Goal: Information Seeking & Learning: Learn about a topic

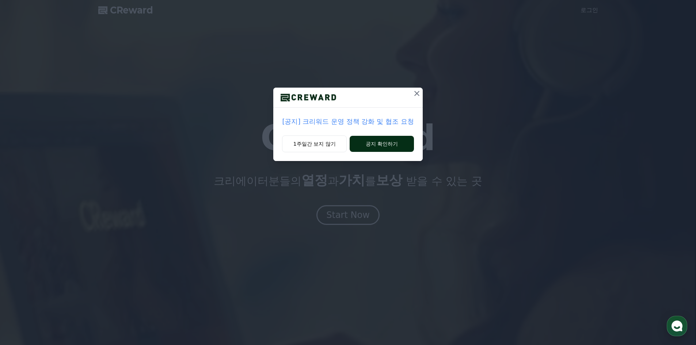
click at [395, 142] on button "공지 확인하기" at bounding box center [382, 144] width 64 height 16
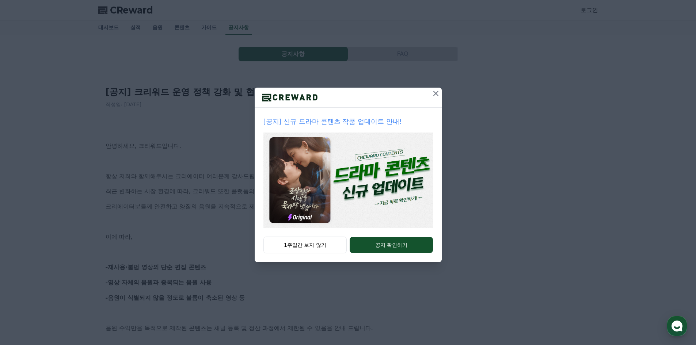
click at [432, 96] on icon at bounding box center [435, 93] width 9 height 9
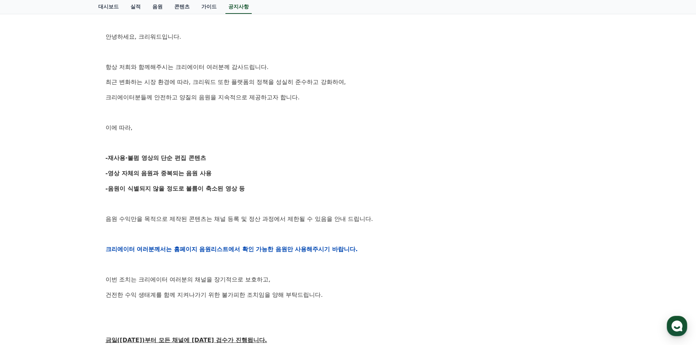
scroll to position [110, 0]
click at [328, 133] on div "안녕하세요, 크리워드입니다. 항상 저희와 함께해주시는 크리에이터 여러분께 감사드립니다. 최근 변화하는 시장 환경에 따라, 크리워드 또한 플랫폼…" at bounding box center [348, 248] width 485 height 465
drag, startPoint x: 328, startPoint y: 132, endPoint x: 315, endPoint y: 120, distance: 18.1
click at [314, 119] on div "안녕하세요, 크리워드입니다. 항상 저희와 함께해주시는 크리에이터 여러분께 감사드립니다. 최근 변화하는 시장 환경에 따라, 크리워드 또한 플랫폼…" at bounding box center [348, 248] width 485 height 465
drag, startPoint x: 312, startPoint y: 116, endPoint x: 309, endPoint y: 113, distance: 4.5
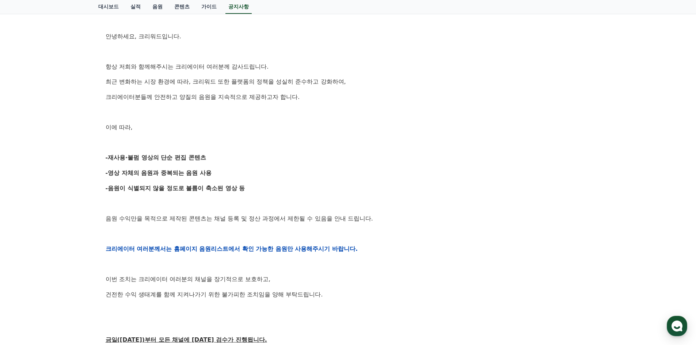
drag, startPoint x: 309, startPoint y: 113, endPoint x: 308, endPoint y: 109, distance: 3.8
click at [305, 108] on p at bounding box center [348, 112] width 485 height 9
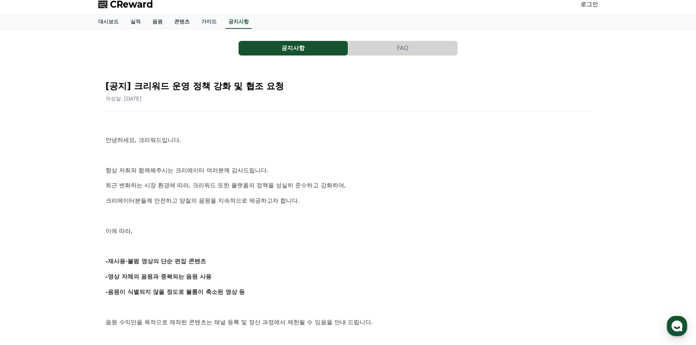
scroll to position [0, 0]
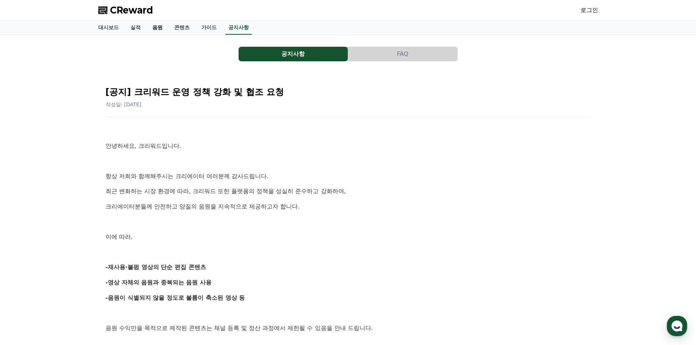
click at [154, 30] on link "음원" at bounding box center [158, 28] width 22 height 14
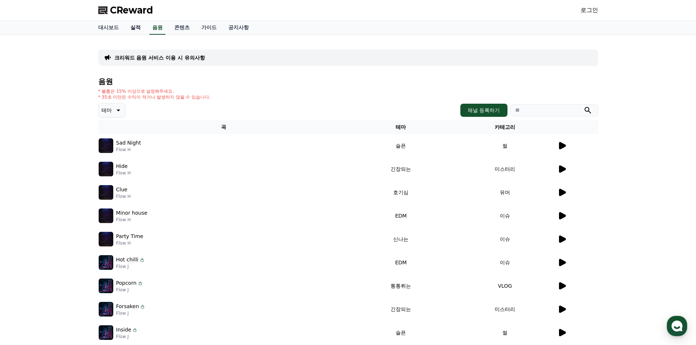
click at [139, 30] on link "실적" at bounding box center [136, 28] width 22 height 14
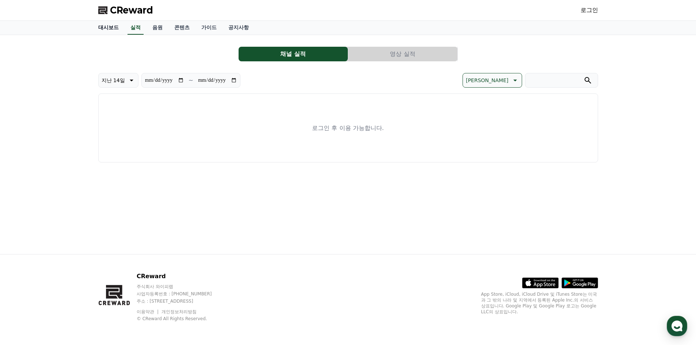
click at [107, 26] on link "대시보드" at bounding box center [108, 28] width 32 height 14
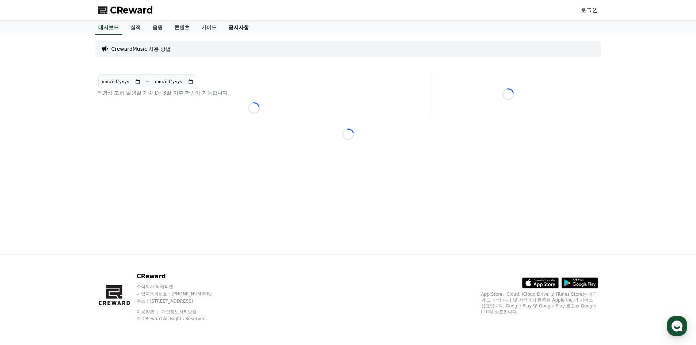
click at [232, 26] on link "공지사항" at bounding box center [238, 28] width 32 height 14
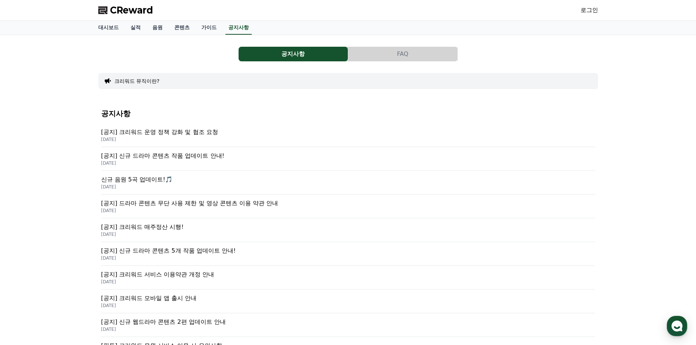
click at [197, 159] on p "[공지] 신규 드라마 콘텐츠 작품 업데이트 안내!" at bounding box center [348, 156] width 494 height 9
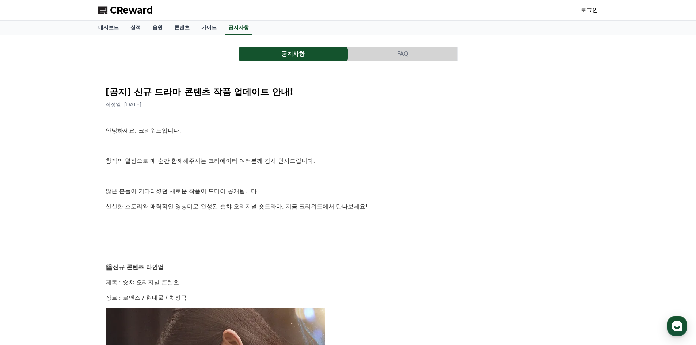
drag, startPoint x: 290, startPoint y: 135, endPoint x: 287, endPoint y: 129, distance: 6.5
click at [287, 129] on p "안녕하세요, 크리워드입니다." at bounding box center [348, 130] width 485 height 9
click at [286, 127] on p "안녕하세요, 크리워드입니다." at bounding box center [348, 130] width 485 height 9
drag, startPoint x: 286, startPoint y: 127, endPoint x: 284, endPoint y: 123, distance: 4.1
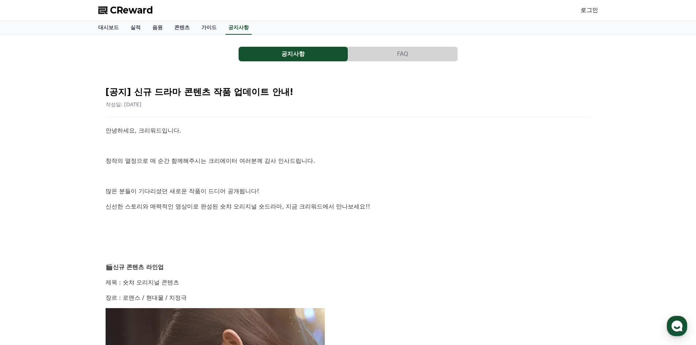
drag, startPoint x: 282, startPoint y: 121, endPoint x: 321, endPoint y: 93, distance: 47.7
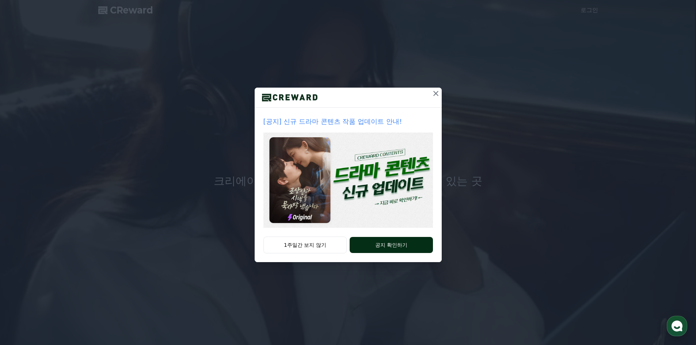
click at [385, 246] on button "공지 확인하기" at bounding box center [391, 245] width 83 height 16
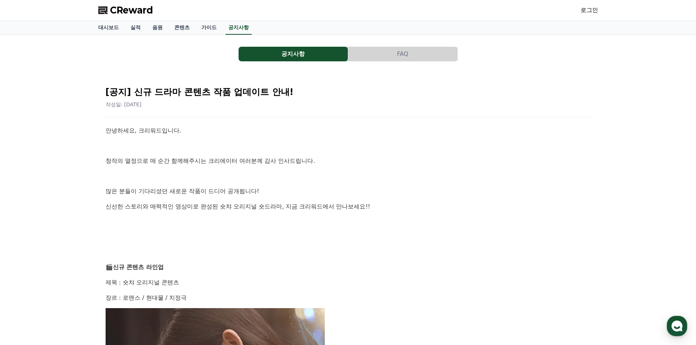
click at [290, 52] on button "공지사항" at bounding box center [293, 54] width 109 height 15
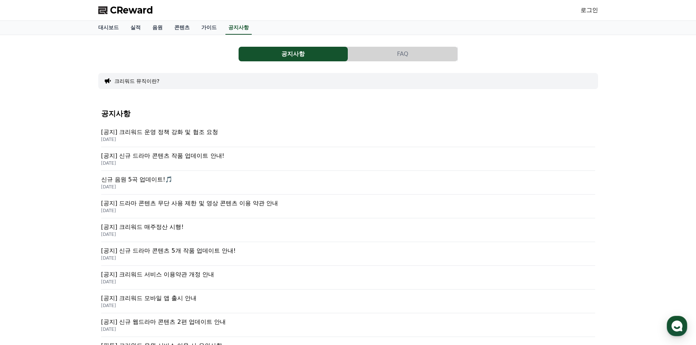
click at [203, 134] on p "[공지] 크리워드 운영 정책 강화 및 협조 요청" at bounding box center [348, 132] width 494 height 9
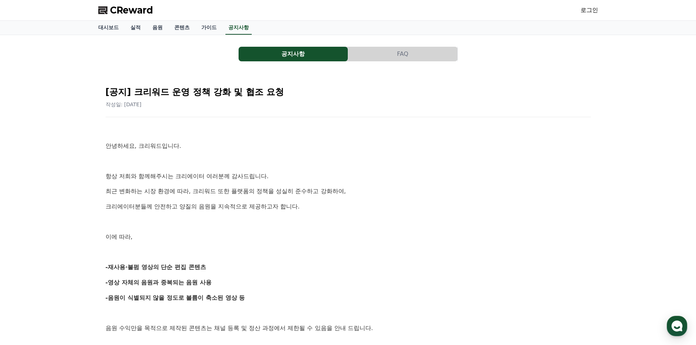
drag, startPoint x: 200, startPoint y: 75, endPoint x: 196, endPoint y: 72, distance: 4.3
click at [198, 74] on div "[공지] 크리워드 운영 정책 강화 및 협조 요청 작성일: 2025-09-15 안녕하세요, 크리워드입니다. 항상 저희와 함께해주시는 크리에이터 …" at bounding box center [348, 346] width 500 height 547
drag, startPoint x: 196, startPoint y: 72, endPoint x: 186, endPoint y: 66, distance: 12.0
drag, startPoint x: 186, startPoint y: 66, endPoint x: 156, endPoint y: 12, distance: 61.3
click at [175, 61] on div "공지사항 FAQ [공지] 크리워드 운영 정책 강화 및 협조 요청 작성일: 2025-09-15 안녕하세요, 크리워드입니다. 항상 저희와 함께해주…" at bounding box center [348, 330] width 500 height 579
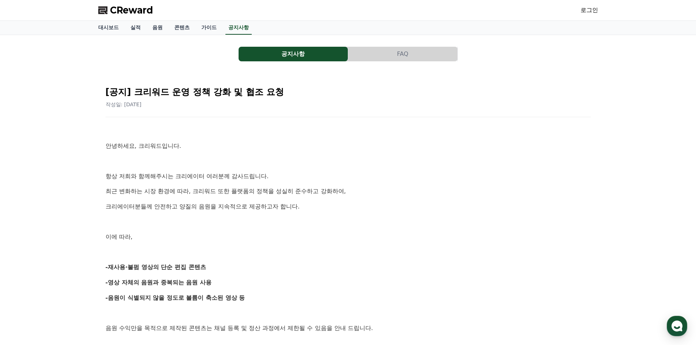
click at [404, 93] on h2 "[공지] 크리워드 운영 정책 강화 및 협조 요청" at bounding box center [348, 92] width 485 height 12
click at [158, 32] on link "음원" at bounding box center [158, 28] width 22 height 14
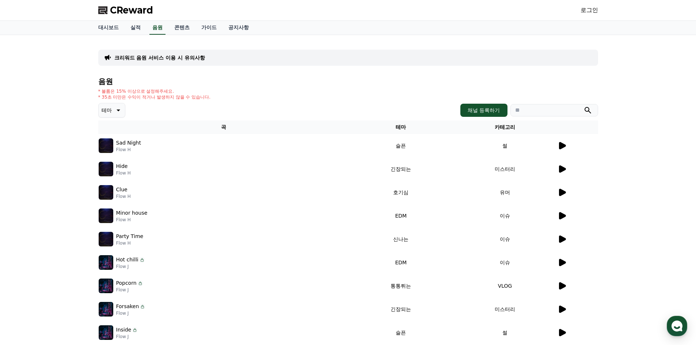
click at [563, 147] on icon at bounding box center [562, 145] width 7 height 7
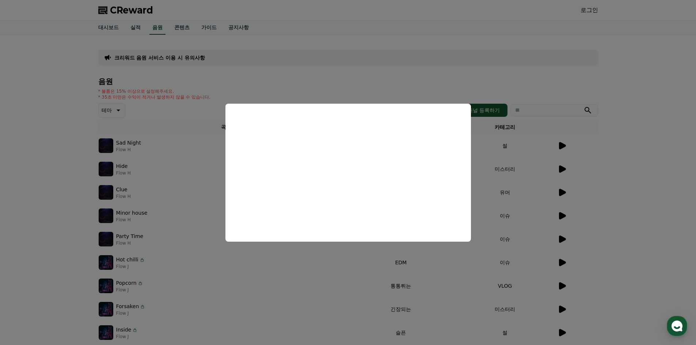
click at [629, 141] on button "close modal" at bounding box center [348, 172] width 696 height 345
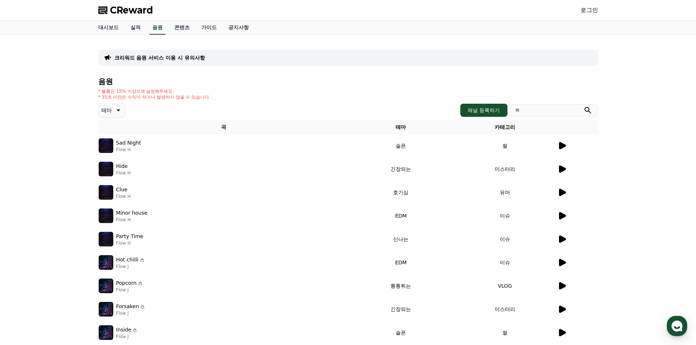
click at [106, 113] on p "테마" at bounding box center [107, 110] width 10 height 10
click at [280, 95] on div "* 볼륨은 15% 이상으로 설정해주세요. * 35초 미만은 수익이 적거나 발생하지 않을 수 있습니다." at bounding box center [348, 94] width 500 height 12
click at [503, 145] on td "썰" at bounding box center [505, 145] width 104 height 23
click at [280, 173] on div "Hide Flow H" at bounding box center [224, 169] width 250 height 15
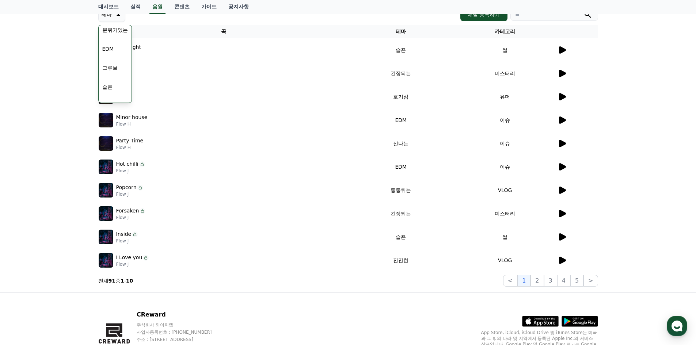
scroll to position [110, 0]
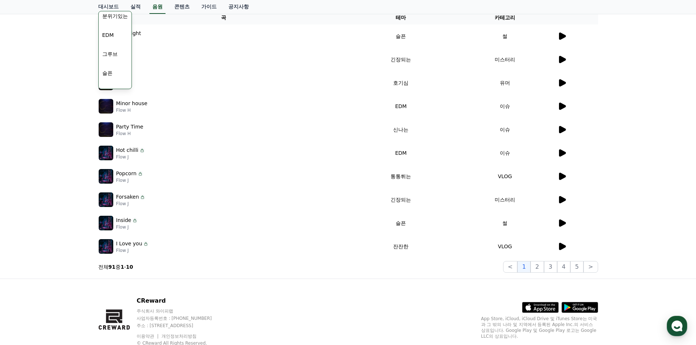
click at [562, 225] on icon at bounding box center [562, 223] width 7 height 7
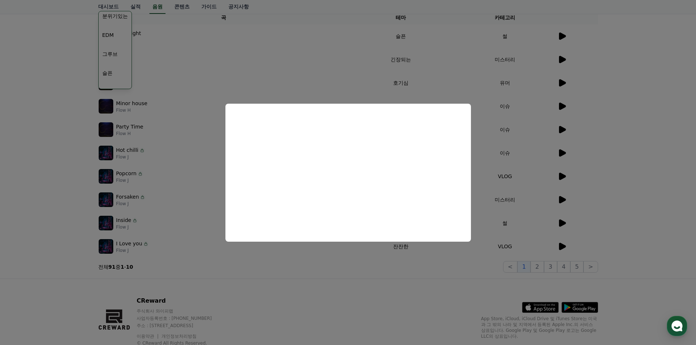
click at [437, 261] on button "close modal" at bounding box center [348, 172] width 696 height 345
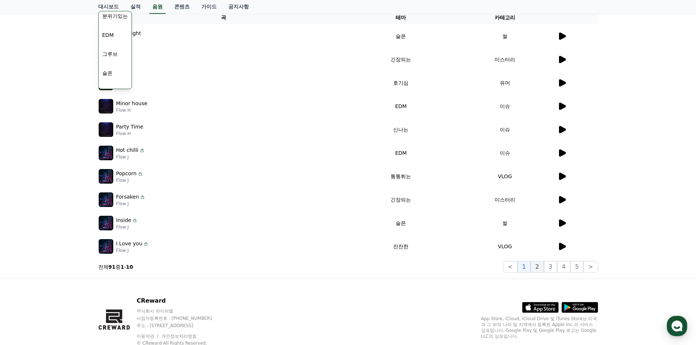
click at [539, 268] on button "2" at bounding box center [536, 267] width 13 height 12
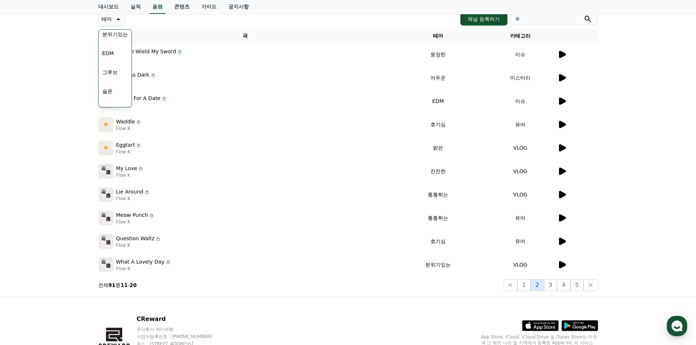
scroll to position [110, 0]
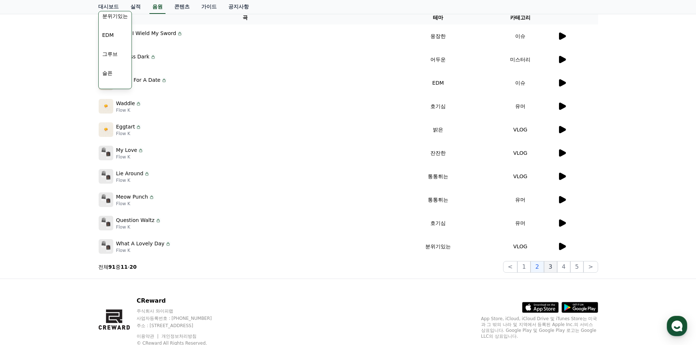
click at [549, 270] on button "3" at bounding box center [550, 267] width 13 height 12
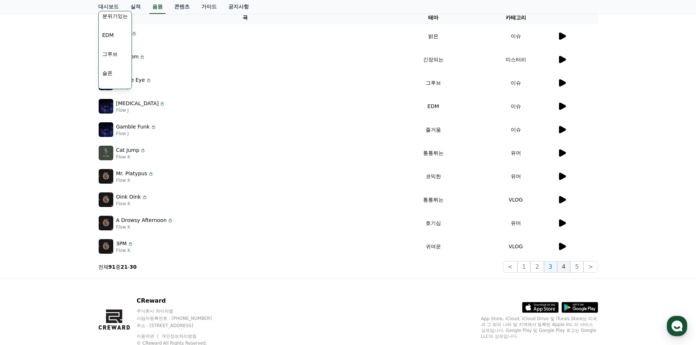
click at [564, 269] on button "4" at bounding box center [563, 267] width 13 height 12
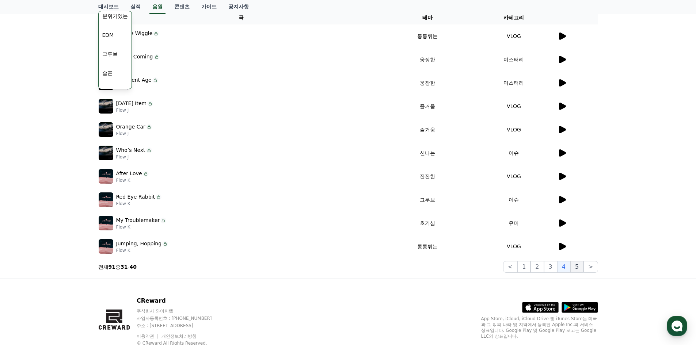
click at [572, 268] on button "5" at bounding box center [576, 267] width 13 height 12
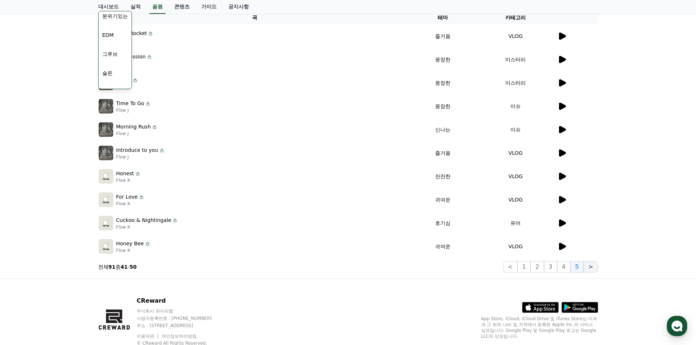
click at [590, 267] on button ">" at bounding box center [590, 267] width 14 height 12
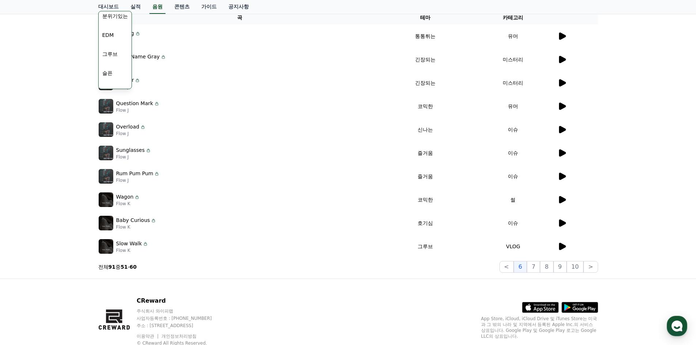
click at [563, 198] on icon at bounding box center [562, 199] width 7 height 7
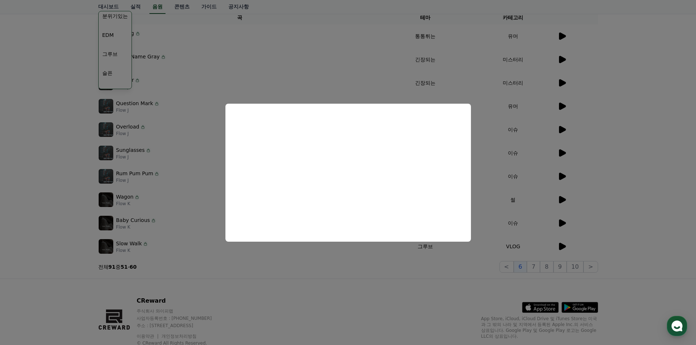
click at [410, 265] on button "close modal" at bounding box center [348, 172] width 696 height 345
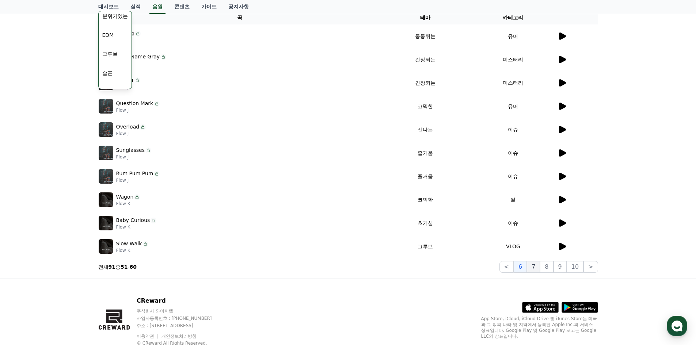
click at [538, 267] on button "7" at bounding box center [533, 267] width 13 height 12
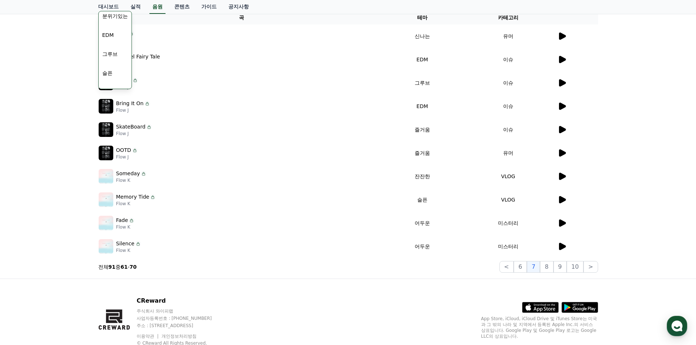
click at [561, 153] on icon at bounding box center [562, 152] width 7 height 7
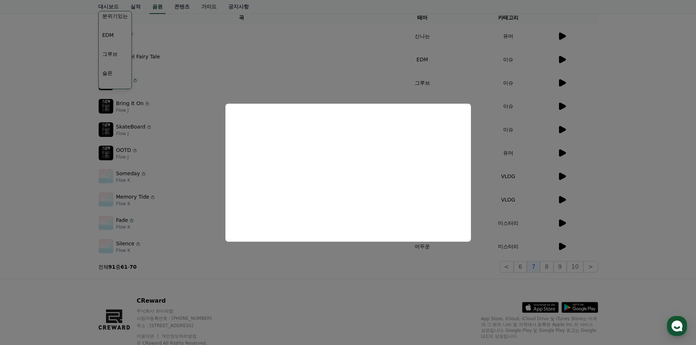
drag, startPoint x: 426, startPoint y: 277, endPoint x: 454, endPoint y: 277, distance: 27.8
click at [428, 277] on button "close modal" at bounding box center [348, 172] width 696 height 345
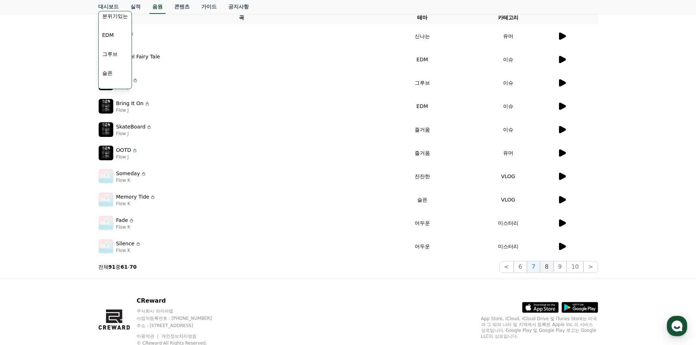
click at [551, 266] on button "8" at bounding box center [546, 267] width 13 height 12
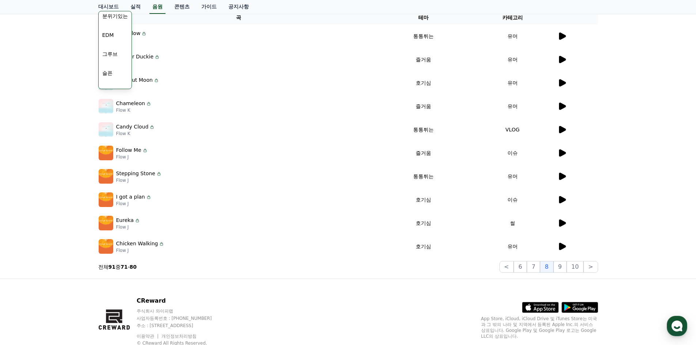
click at [560, 222] on icon at bounding box center [562, 223] width 7 height 7
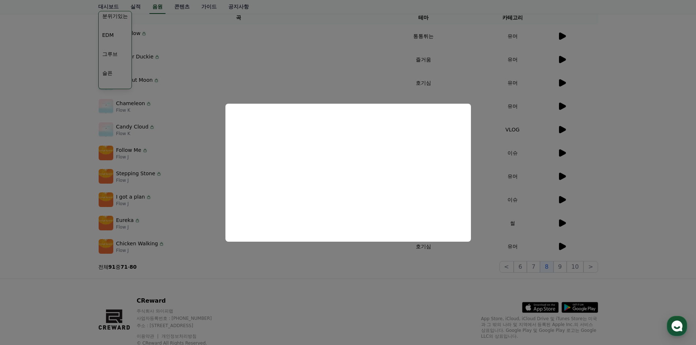
click at [494, 271] on button "close modal" at bounding box center [348, 172] width 696 height 345
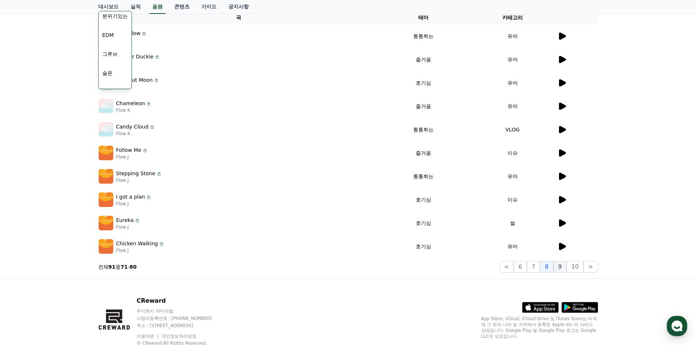
click at [563, 267] on button "9" at bounding box center [560, 267] width 13 height 12
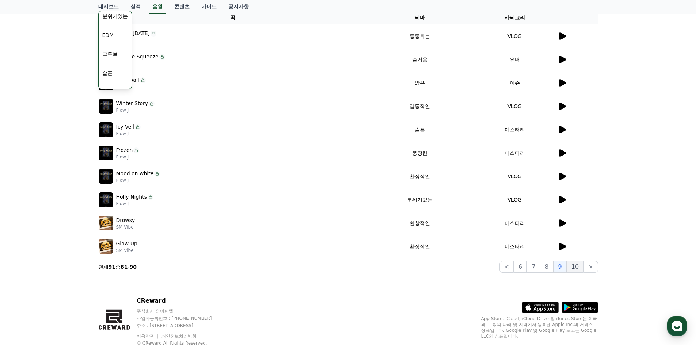
click at [575, 267] on button "10" at bounding box center [575, 267] width 17 height 12
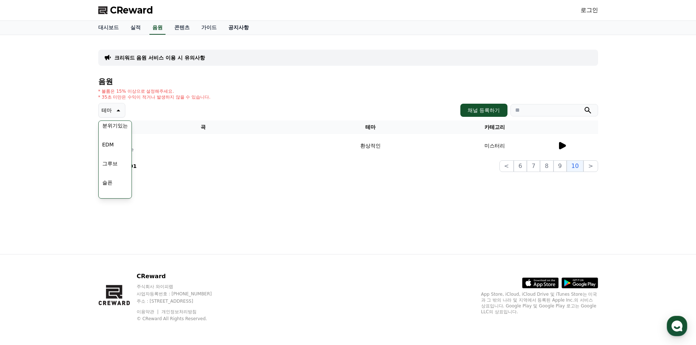
click at [237, 30] on link "공지사항" at bounding box center [238, 28] width 32 height 14
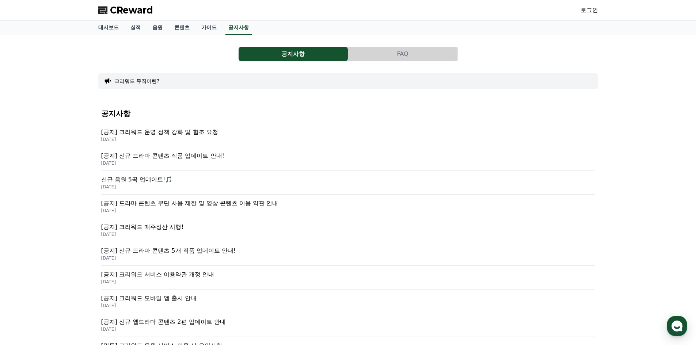
click at [205, 132] on p "[공지] 크리워드 운영 정책 강화 및 협조 요청" at bounding box center [348, 132] width 494 height 9
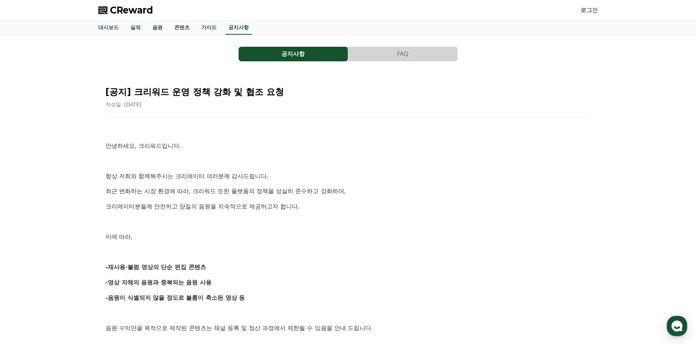
click at [314, 147] on p "안녕하세요, 크리워드입니다." at bounding box center [348, 145] width 485 height 9
drag, startPoint x: 314, startPoint y: 147, endPoint x: 304, endPoint y: 146, distance: 10.3
click at [302, 145] on p "안녕하세요, 크리워드입니다." at bounding box center [348, 145] width 485 height 9
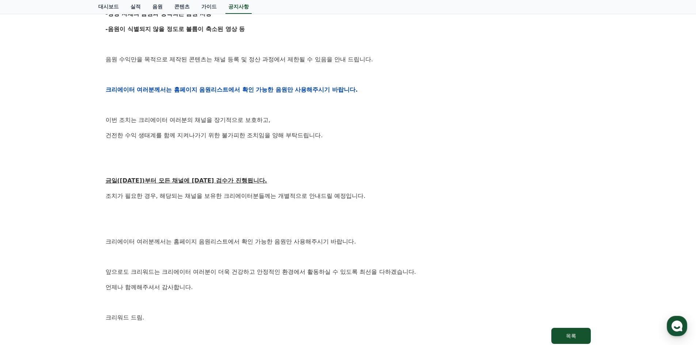
scroll to position [292, 0]
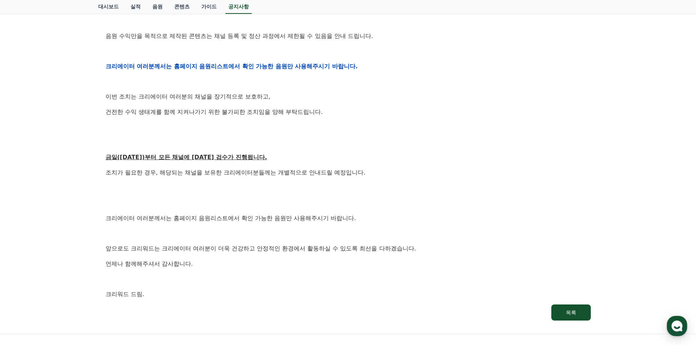
drag, startPoint x: 337, startPoint y: 122, endPoint x: 327, endPoint y: 114, distance: 12.7
drag, startPoint x: 326, startPoint y: 113, endPoint x: 324, endPoint y: 108, distance: 5.4
drag, startPoint x: 321, startPoint y: 107, endPoint x: 318, endPoint y: 103, distance: 5.3
drag, startPoint x: 313, startPoint y: 95, endPoint x: 309, endPoint y: 91, distance: 5.4
click at [309, 91] on div "안녕하세요, 크리워드입니다. 항상 저희와 함께해주시는 크리에이터 여러분께 감사드립니다. 최근 변화하는 시장 환경에 따라, 크리워드 또한 플랫폼…" at bounding box center [348, 66] width 485 height 465
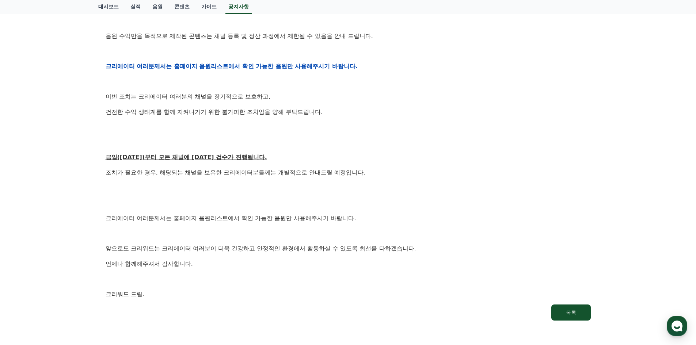
drag, startPoint x: 304, startPoint y: 96, endPoint x: 295, endPoint y: 92, distance: 10.3
click at [298, 92] on p "이번 조치는 크리에이터 여러분의 채널을 장기적으로 보호하고," at bounding box center [348, 96] width 485 height 9
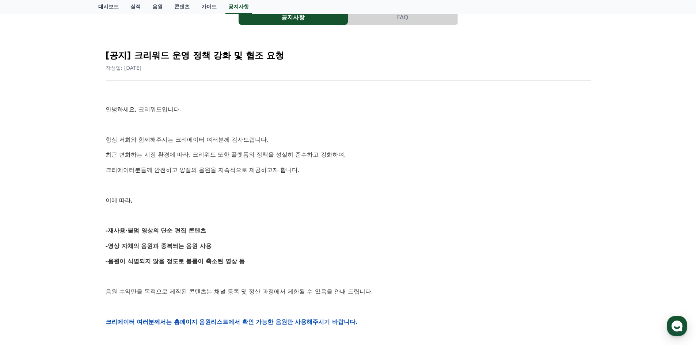
scroll to position [0, 0]
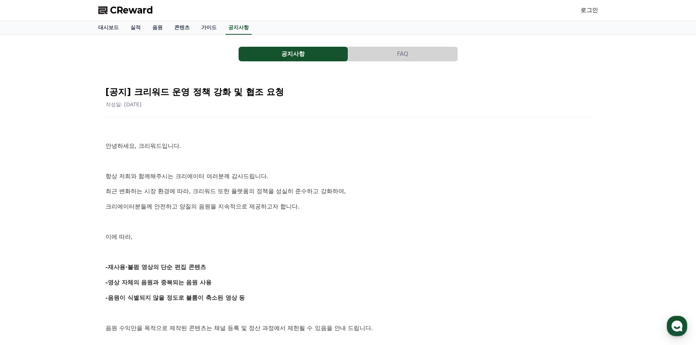
click at [265, 57] on button "공지사항" at bounding box center [293, 54] width 109 height 15
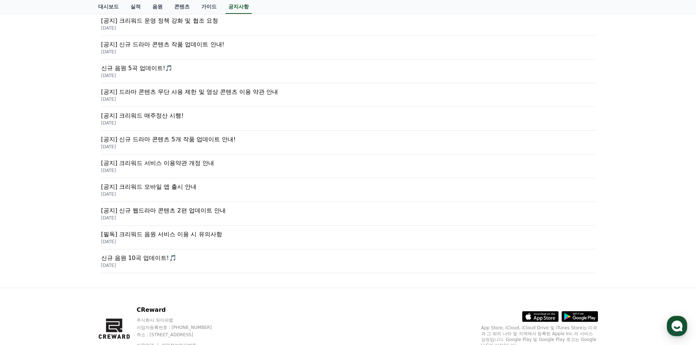
scroll to position [109, 0]
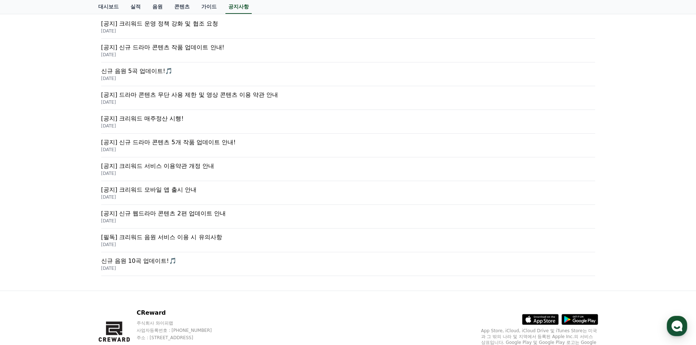
click at [265, 241] on p "[필독] 크리워드 음원 서비스 이용 시 유의사항" at bounding box center [348, 237] width 494 height 9
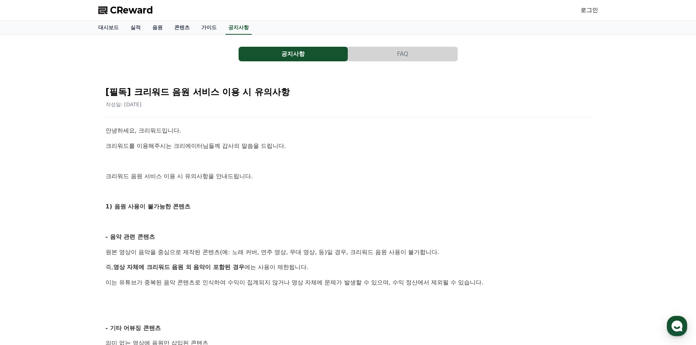
click at [284, 49] on button "공지사항" at bounding box center [293, 54] width 109 height 15
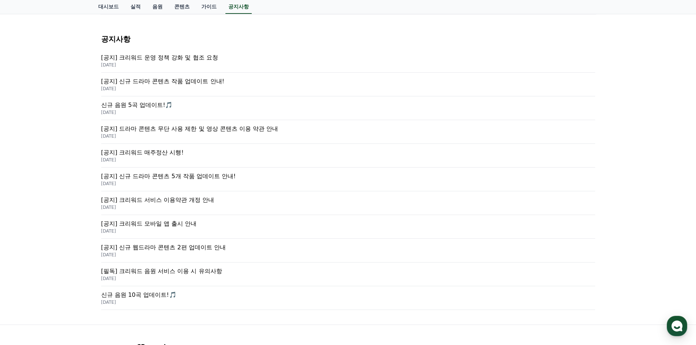
scroll to position [72, 0]
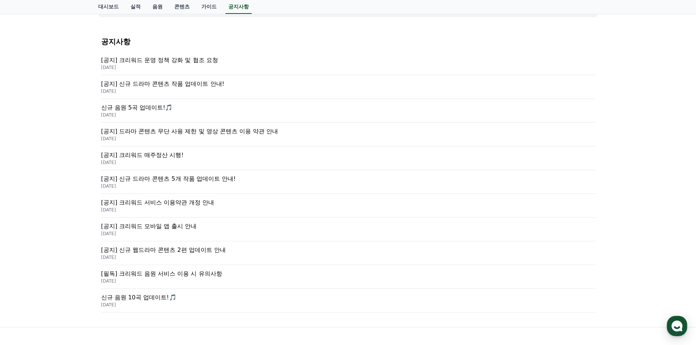
click at [189, 152] on p "[공지] 크리워드 매주정산 시행!" at bounding box center [348, 155] width 494 height 9
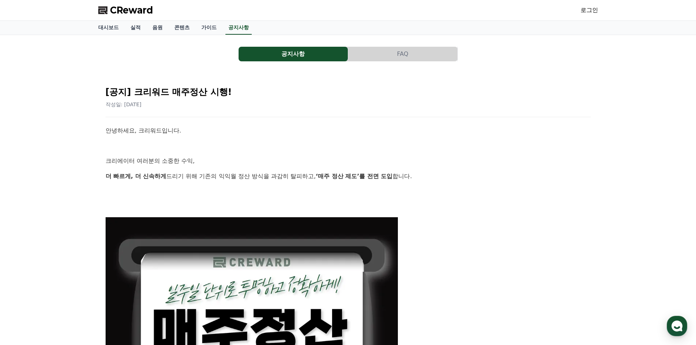
click at [295, 56] on button "공지사항" at bounding box center [293, 54] width 109 height 15
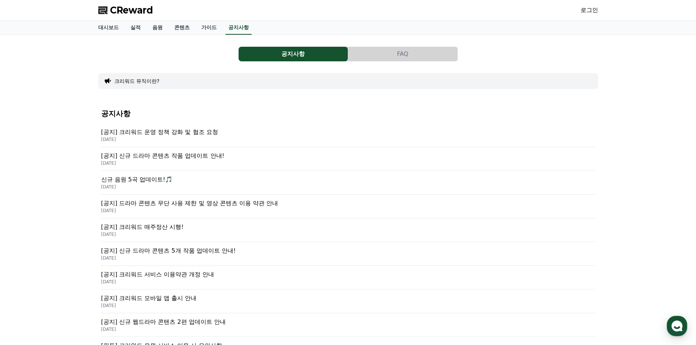
click at [403, 59] on button "FAQ" at bounding box center [402, 54] width 109 height 15
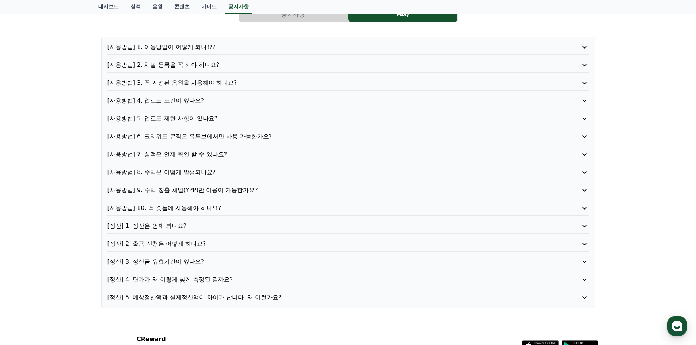
scroll to position [29, 0]
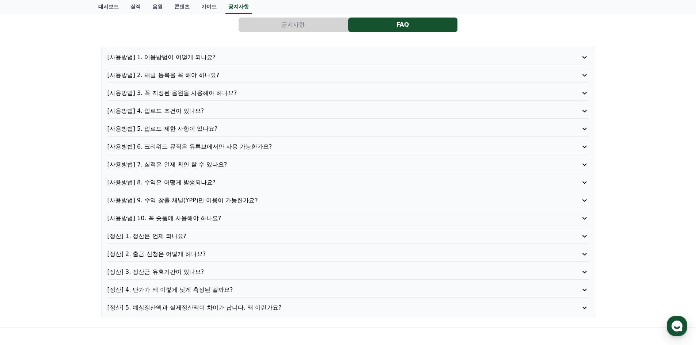
click at [271, 148] on p "[사용방법] 6. 크리워드 뮤직은 유튜브에서만 사용 가능한가요?" at bounding box center [328, 146] width 443 height 9
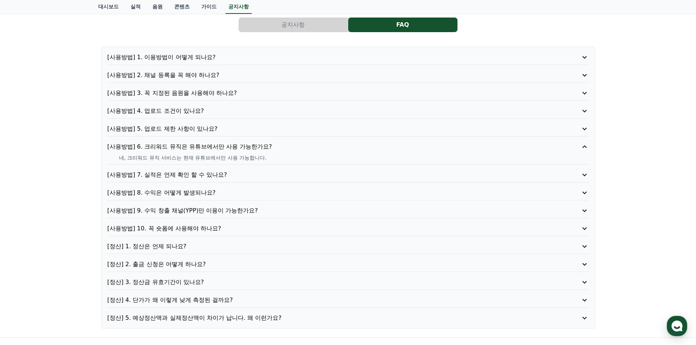
click at [272, 147] on p "[사용방법] 6. 크리워드 뮤직은 유튜브에서만 사용 가능한가요?" at bounding box center [328, 146] width 443 height 9
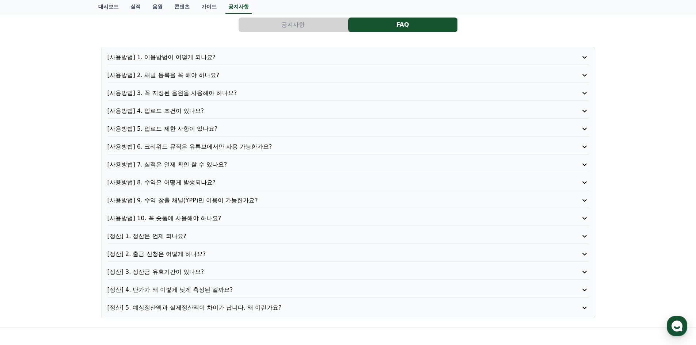
click at [268, 129] on p "[사용방법] 5. 업로드 제한 사항이 있나요?" at bounding box center [328, 129] width 443 height 9
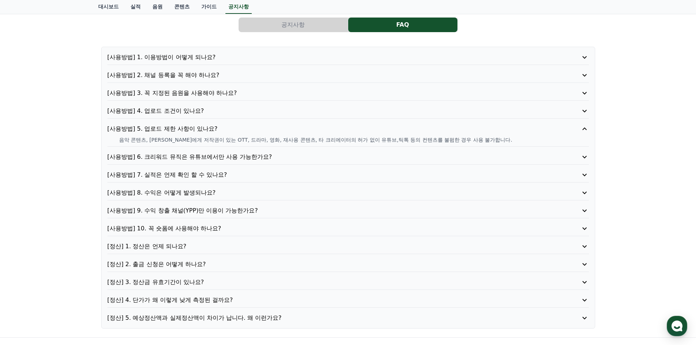
click at [345, 128] on p "[사용방법] 5. 업로드 제한 사항이 있나요?" at bounding box center [328, 129] width 443 height 9
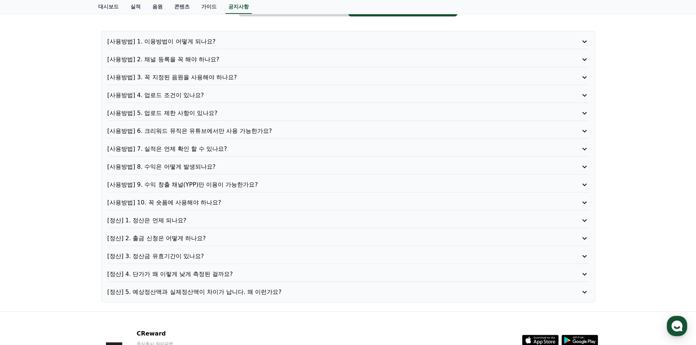
scroll to position [66, 0]
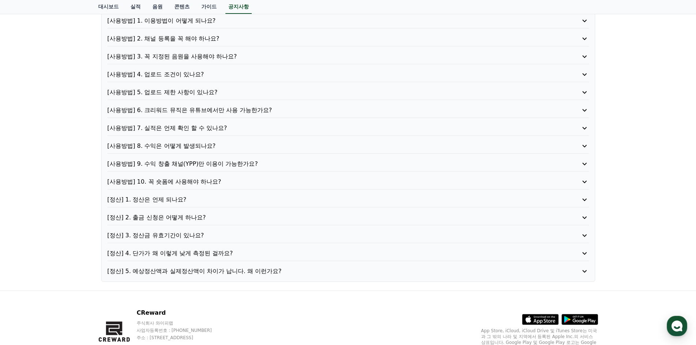
click at [228, 254] on p "[정산] 4. 단가가 왜 이렇게 낮게 측정된 걸까요?" at bounding box center [328, 253] width 443 height 9
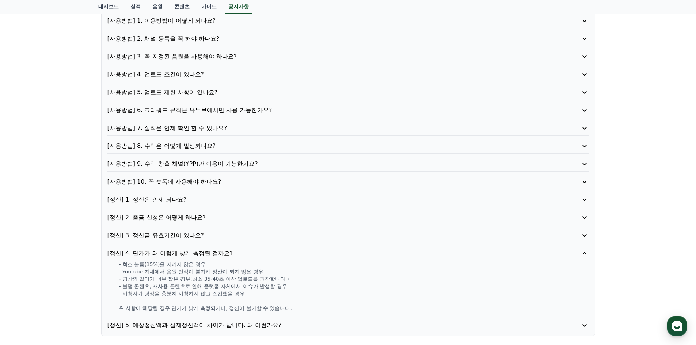
click at [229, 252] on p "[정산] 4. 단가가 왜 이렇게 낮게 측정된 걸까요?" at bounding box center [328, 253] width 443 height 9
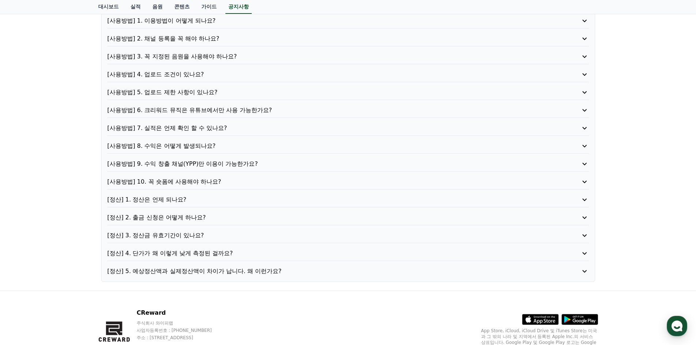
click at [244, 274] on p "[정산] 5. 예상정산액과 실제정산액이 차이가 납니다. 왜 이런가요?" at bounding box center [328, 271] width 443 height 9
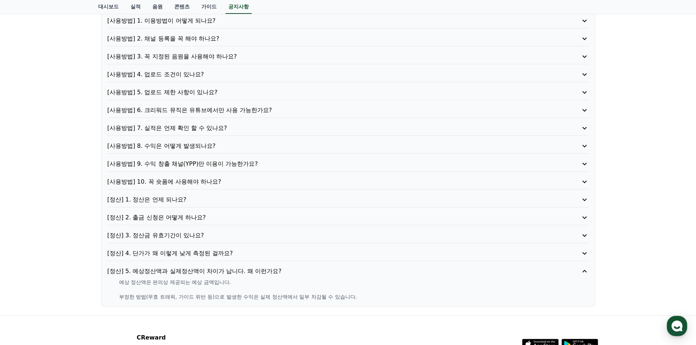
click at [243, 272] on p "[정산] 5. 예상정산액과 실제정산액이 차이가 납니다. 왜 이런가요?" at bounding box center [328, 271] width 443 height 9
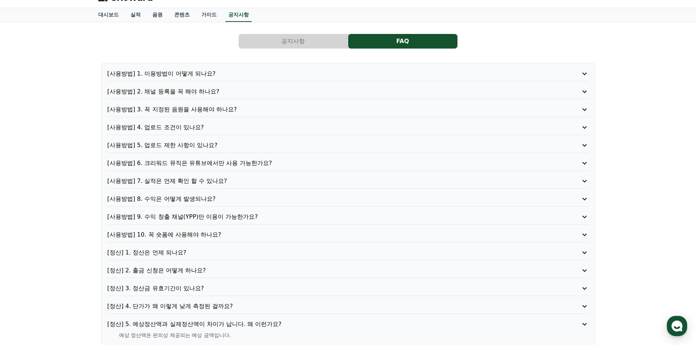
scroll to position [0, 0]
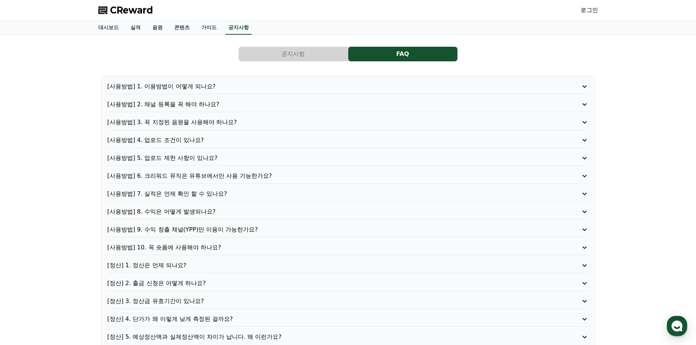
click at [240, 230] on p "[사용방법] 9. 수익 창출 채널(YPP)만 이용이 가능한가요?" at bounding box center [328, 229] width 443 height 9
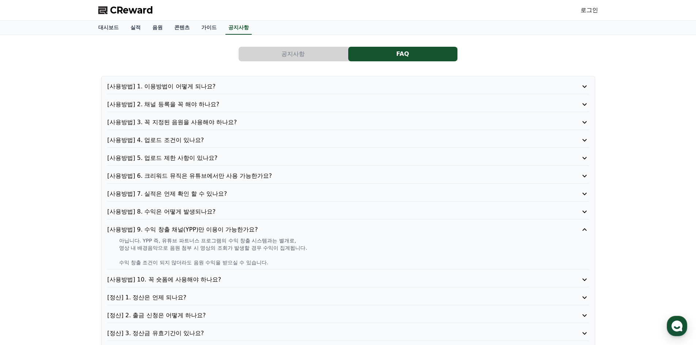
click at [240, 229] on p "[사용방법] 9. 수익 창출 채널(YPP)만 이용이 가능한가요?" at bounding box center [328, 229] width 443 height 9
